Goal: Task Accomplishment & Management: Use online tool/utility

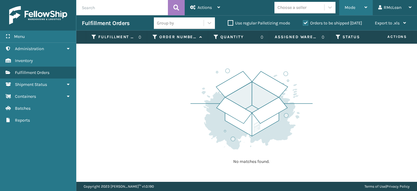
click at [357, 7] on div "Mode" at bounding box center [356, 7] width 23 height 15
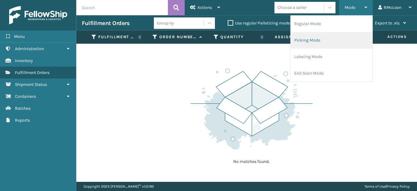
click at [315, 40] on li "Picking Mode" at bounding box center [332, 40] width 82 height 16
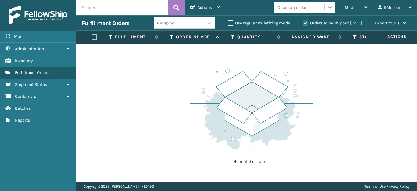
click at [328, 5] on icon at bounding box center [330, 7] width 6 height 6
click at [330, 64] on div "No matches found." at bounding box center [246, 113] width 341 height 138
click at [211, 22] on icon at bounding box center [209, 23] width 6 height 6
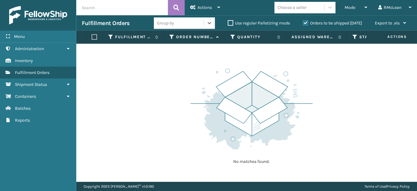
click at [319, 85] on div "No matches found." at bounding box center [246, 113] width 341 height 138
